Goal: Information Seeking & Learning: Learn about a topic

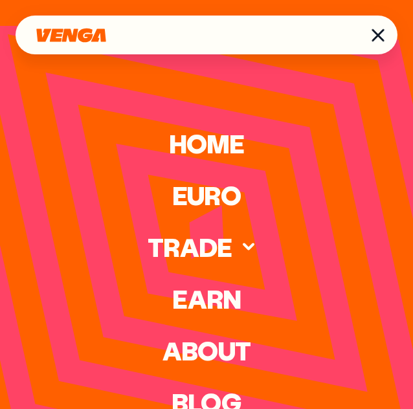
click at [213, 392] on link "Blog" at bounding box center [207, 402] width 70 height 22
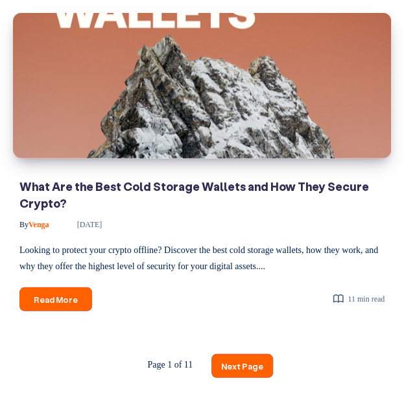
scroll to position [1890, 0]
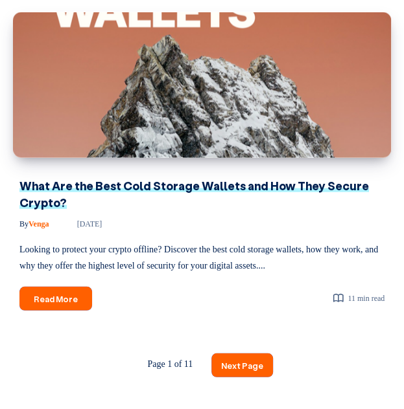
click at [229, 192] on link "What Are the Best Cold Storage Wallets and How They Secure Crypto?" at bounding box center [193, 194] width 349 height 32
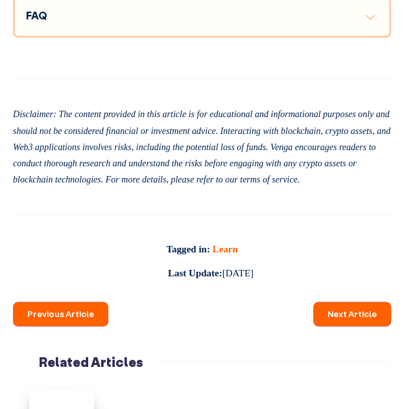
scroll to position [7536, 0]
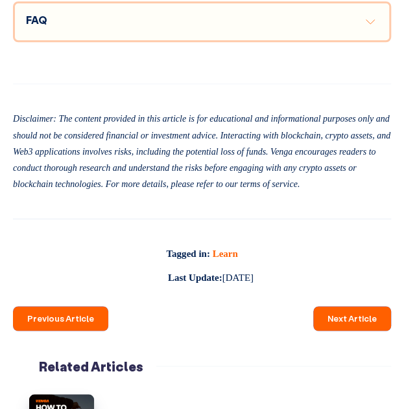
click at [374, 29] on button "Expand toggle to read content" at bounding box center [370, 22] width 16 height 16
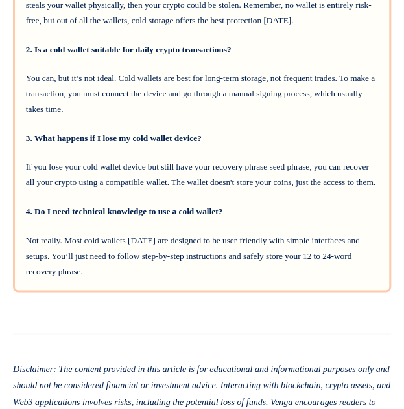
scroll to position [7625, 0]
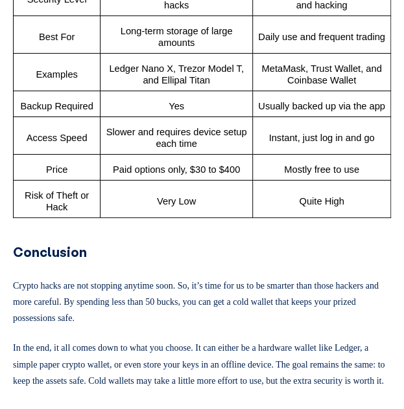
scroll to position [7127, 0]
